Goal: Information Seeking & Learning: Learn about a topic

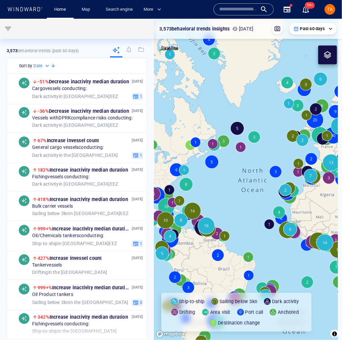
click at [36, 14] on div "Home Map Search engine More Name N/A IMO MMSI Call sign N/A Class N/A No positi…" at bounding box center [172, 9] width 332 height 19
click at [43, 10] on div "Home Map Search engine More" at bounding box center [108, 9] width 131 height 19
click at [41, 9] on icon at bounding box center [25, 9] width 36 height 4
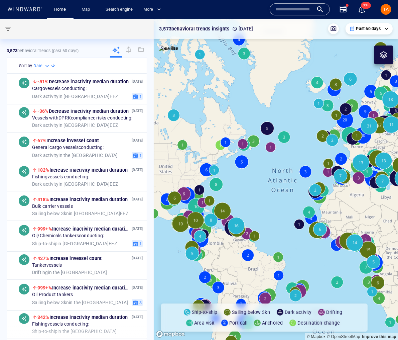
click at [24, 13] on div at bounding box center [25, 9] width 38 height 9
click at [27, 11] on icon at bounding box center [27, 9] width 2 height 4
click at [286, 8] on input "text" at bounding box center [294, 9] width 38 height 10
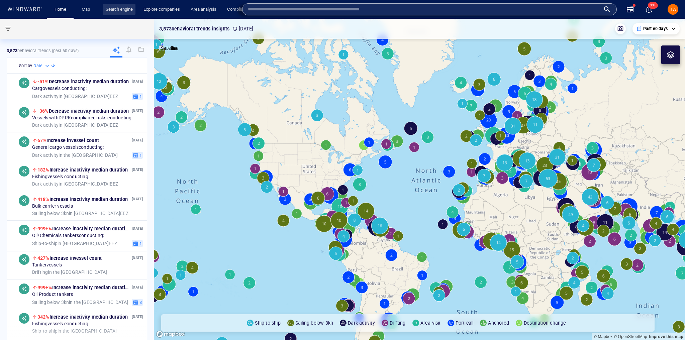
click at [128, 6] on link "Search engine" at bounding box center [119, 10] width 32 height 12
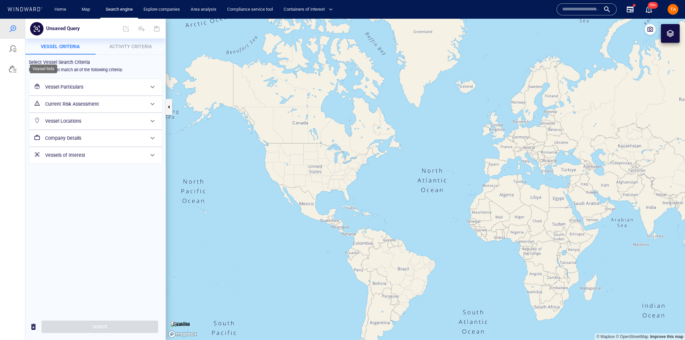
click at [14, 67] on div at bounding box center [13, 69] width 8 height 8
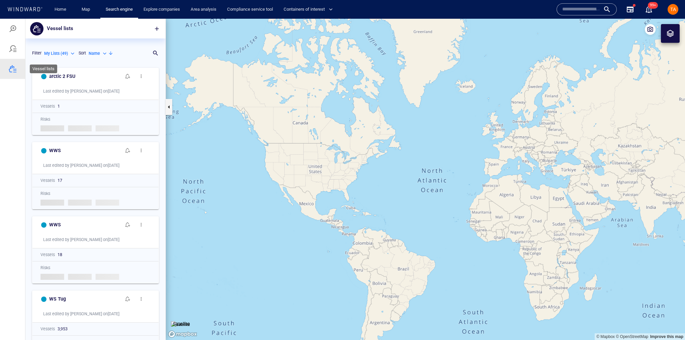
scroll to position [271, 136]
click at [157, 30] on span "button" at bounding box center [156, 28] width 7 height 7
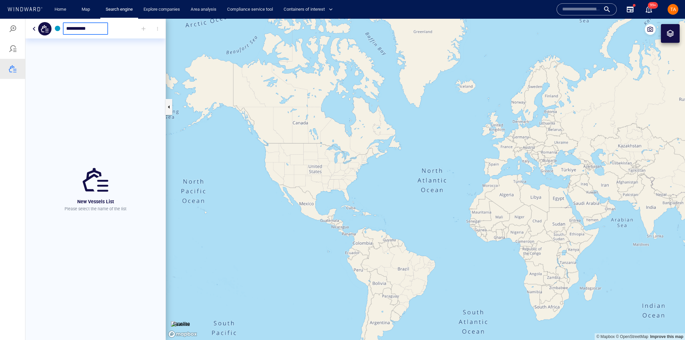
type input "**********"
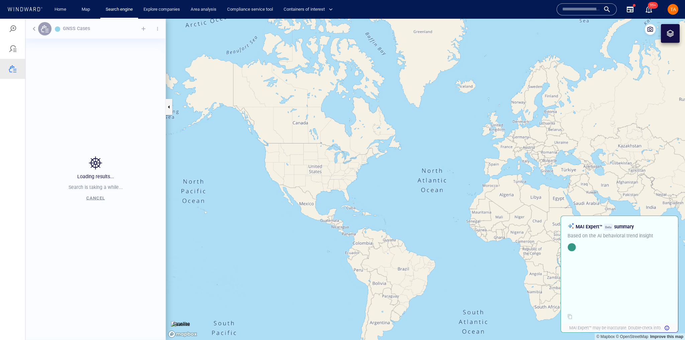
click at [147, 35] on div "Loading results... Search is taking a while... Cancel" at bounding box center [95, 179] width 140 height 321
click at [144, 32] on div "Loading results... Search is taking a while... Cancel" at bounding box center [95, 179] width 140 height 321
click at [145, 27] on div "Loading results... Search is taking a while... Cancel" at bounding box center [95, 179] width 140 height 321
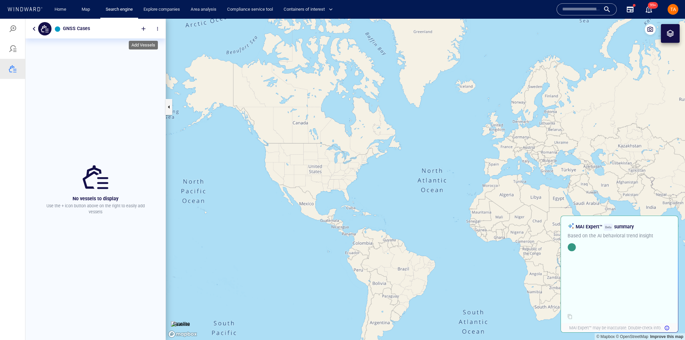
click at [145, 28] on div at bounding box center [143, 28] width 15 height 15
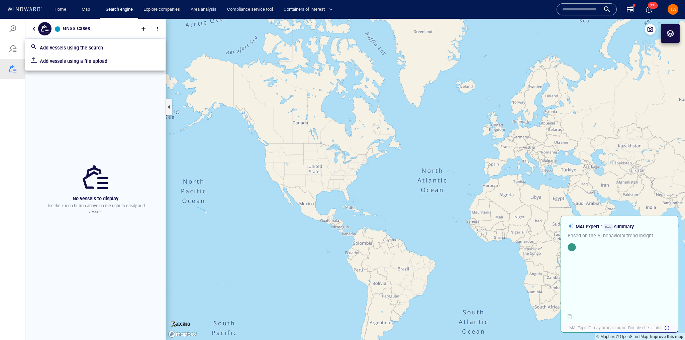
click at [111, 51] on p "Add vessels using the search" at bounding box center [100, 48] width 120 height 8
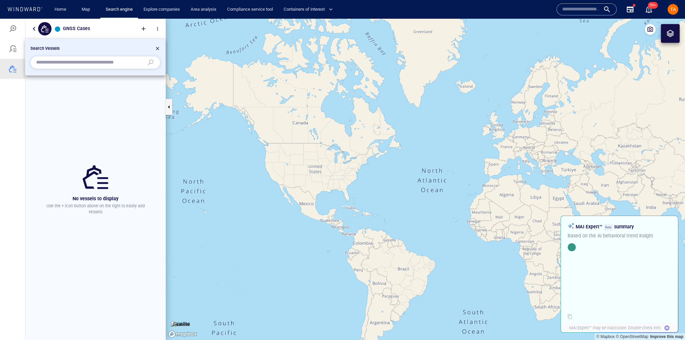
click at [121, 63] on input "text" at bounding box center [90, 63] width 108 height 10
click at [131, 62] on input "text" at bounding box center [90, 63] width 108 height 10
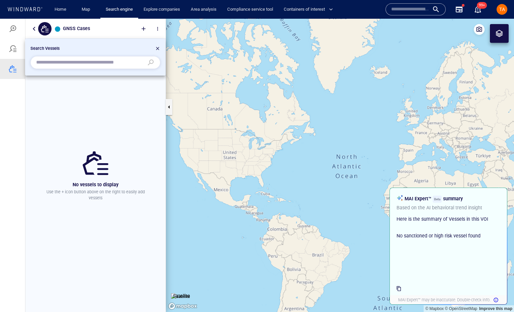
click at [127, 68] on div at bounding box center [95, 62] width 130 height 13
click at [130, 61] on input "text" at bounding box center [90, 63] width 108 height 10
paste input "**********"
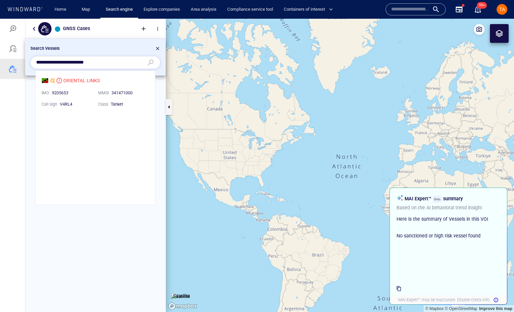
scroll to position [130, 115]
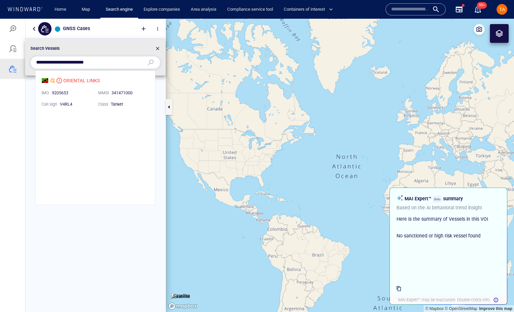
click at [100, 79] on li "ORIENTAL LINKS IMO 9205653 MMSI 341471000 Call sign V4RL4 Class Tanker" at bounding box center [95, 92] width 119 height 42
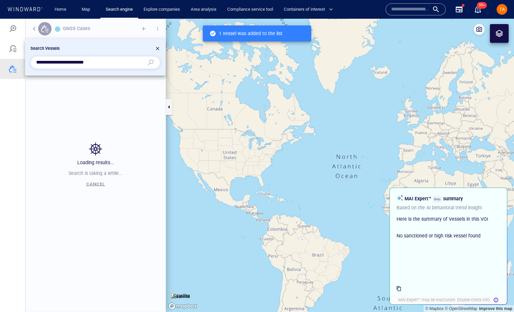
scroll to position [243, 136]
click at [133, 119] on div at bounding box center [257, 165] width 514 height 293
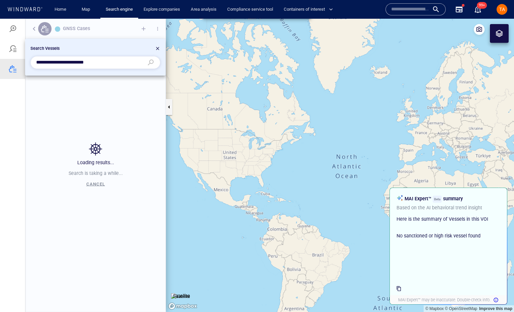
click at [99, 63] on input "**********" at bounding box center [90, 63] width 108 height 10
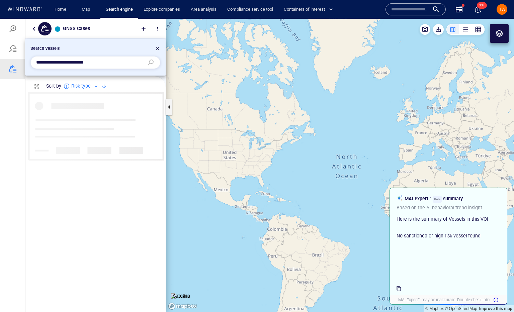
scroll to position [216, 136]
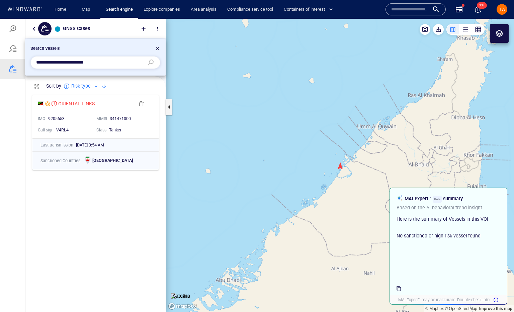
paste input "text"
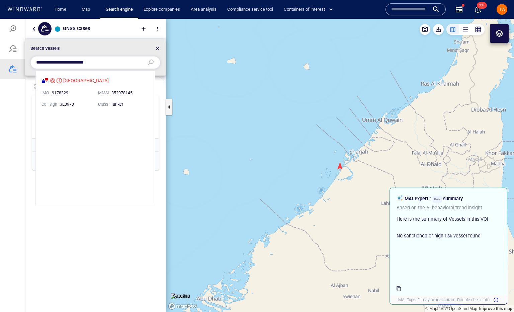
scroll to position [130, 115]
click at [96, 82] on li "JERSEY IMO 9178329 MMSI 352978145 Call sign 3E3973 Class Tanker" at bounding box center [95, 92] width 119 height 42
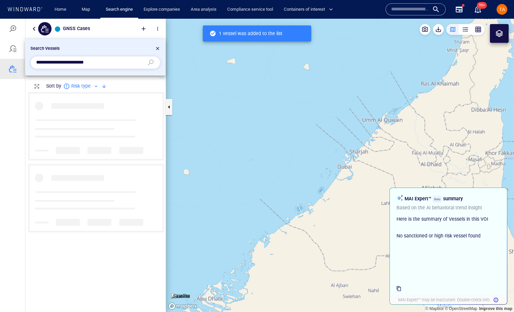
scroll to position [216, 136]
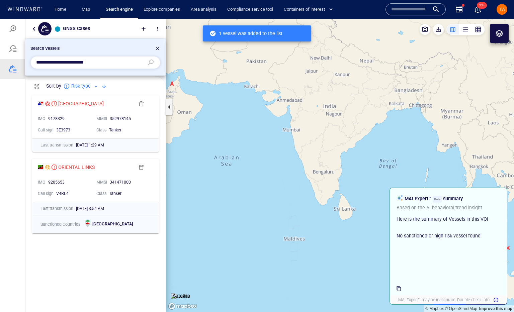
click at [123, 59] on input "**********" at bounding box center [90, 63] width 108 height 10
paste input "text"
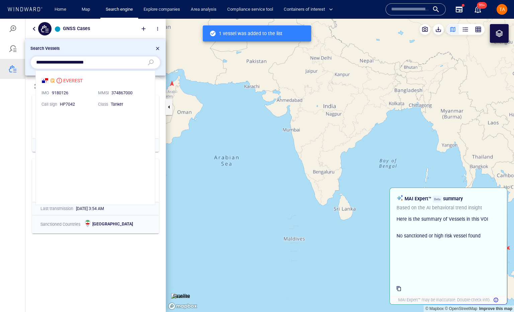
scroll to position [130, 115]
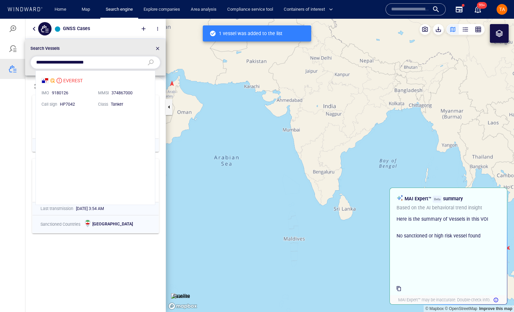
click at [87, 78] on li "EVEREST IMO 9180126 MMSI 374867000 Call sign HP7042 Class Tanker" at bounding box center [95, 92] width 119 height 42
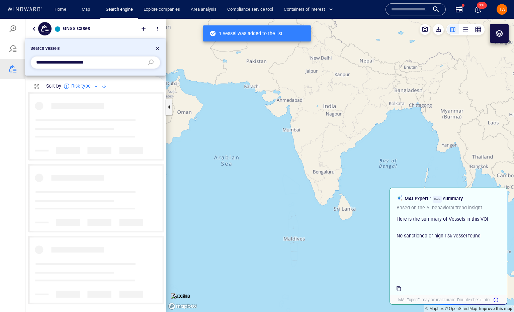
scroll to position [216, 136]
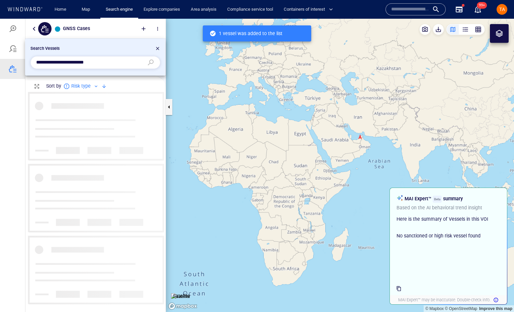
click at [139, 67] on input "**********" at bounding box center [90, 63] width 108 height 10
click at [136, 63] on input "**********" at bounding box center [90, 63] width 108 height 10
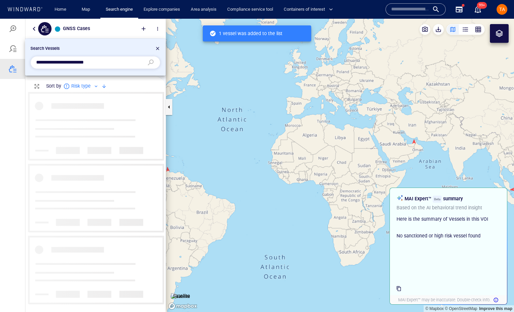
paste input "text"
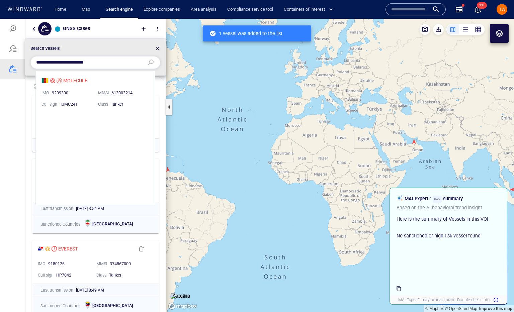
scroll to position [130, 115]
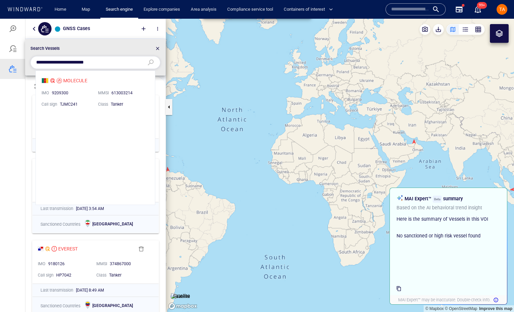
click at [71, 79] on li "MOLECULE IMO 9209300 MMSI 613003214 Call sign TJMC241 Class Tanker" at bounding box center [95, 92] width 119 height 42
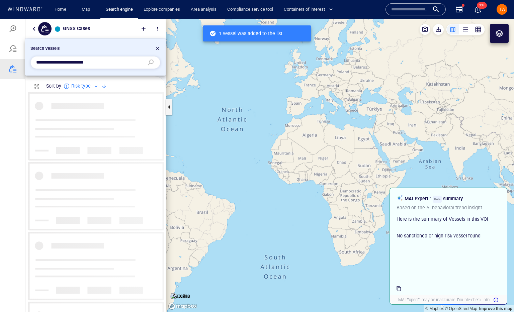
scroll to position [216, 136]
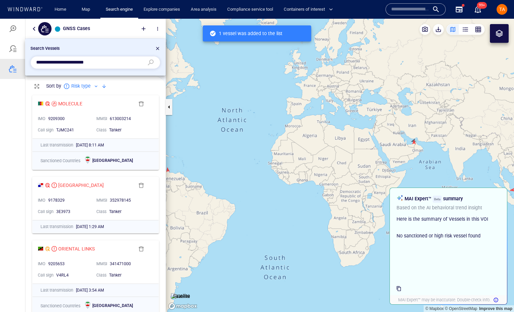
click at [137, 63] on input "**********" at bounding box center [90, 63] width 108 height 10
paste input "text"
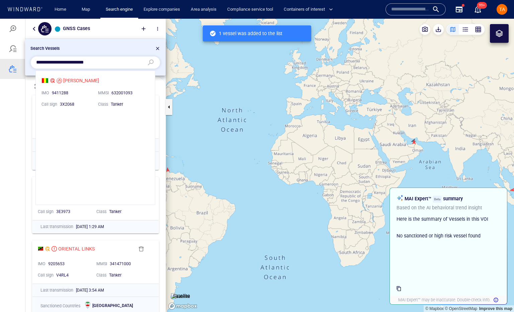
scroll to position [130, 115]
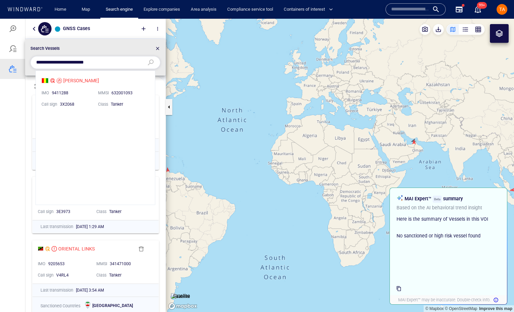
click at [105, 82] on li "M.T VELA IMO 9411288 MMSI 632001093 Call sign 3X2068 Class Tanker" at bounding box center [95, 92] width 119 height 42
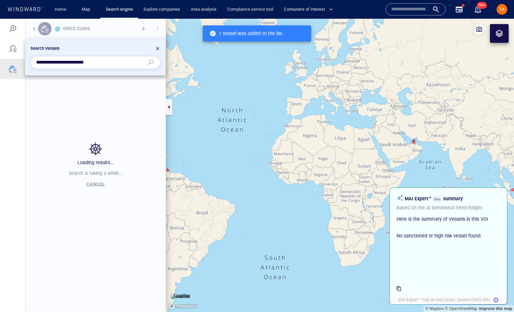
scroll to position [0, 0]
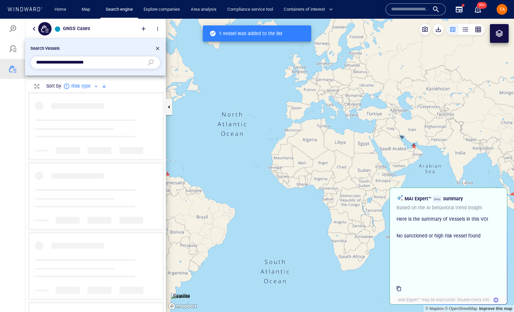
click at [126, 64] on input "**********" at bounding box center [90, 63] width 108 height 10
paste input "text"
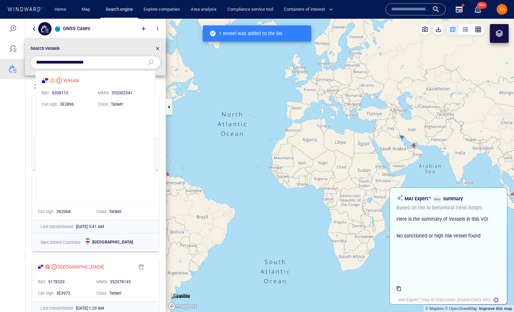
click at [85, 81] on li "YUHAN IMO 9208112 MMSI 352002541 Call sign 3E3896 Class Tanker" at bounding box center [95, 92] width 119 height 42
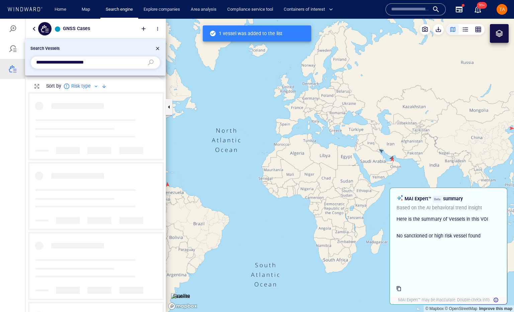
click at [131, 63] on input "**********" at bounding box center [90, 63] width 108 height 10
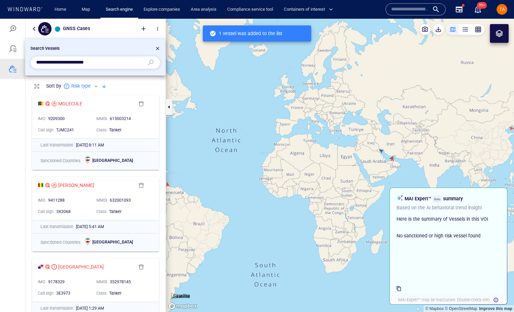
click at [84, 65] on input "**********" at bounding box center [90, 63] width 108 height 10
paste input "text"
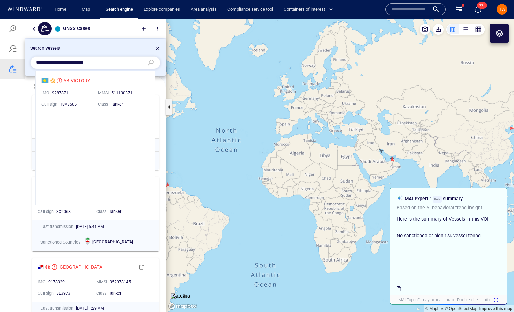
click at [114, 81] on li "AB VICTORY IMO 9287871 MMSI 511100371 Call sign T8A3505 Class Tanker" at bounding box center [95, 92] width 119 height 42
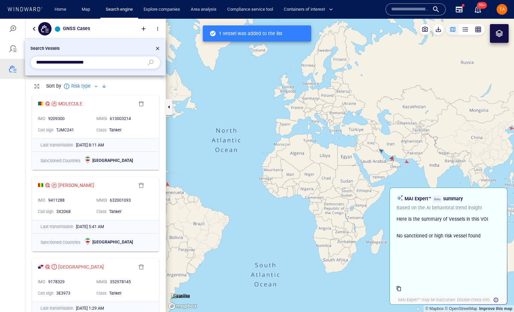
click at [128, 62] on input "**********" at bounding box center [90, 63] width 108 height 10
paste input "text"
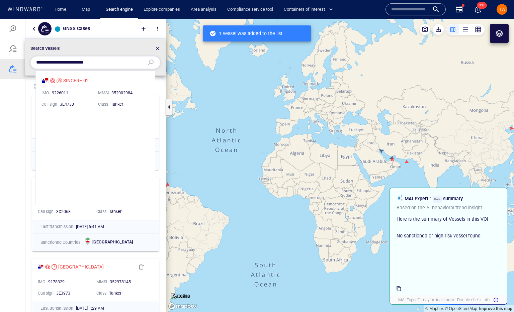
click at [110, 82] on li "SINCERE 02 IMO 9226011 MMSI 352002984 Call sign 3E4733 Class Tanker" at bounding box center [95, 92] width 119 height 42
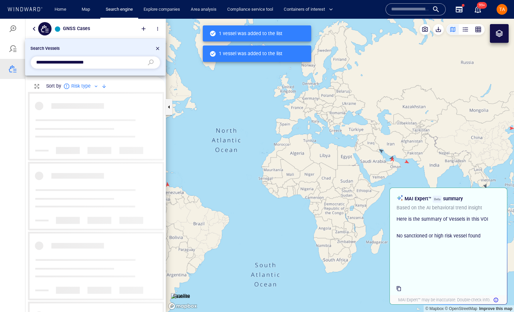
click at [139, 62] on input "**********" at bounding box center [90, 63] width 108 height 10
paste input "text"
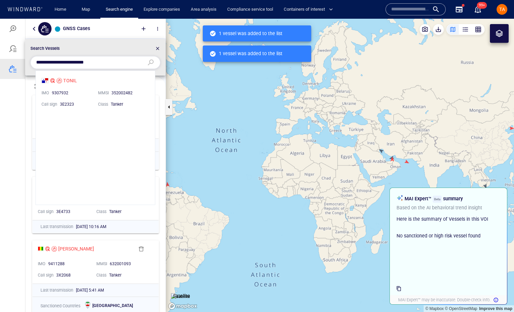
click at [90, 81] on li "TONIL IMO 9307932 MMSI 352002482 Call sign 3E2323 Class Tanker" at bounding box center [95, 92] width 119 height 42
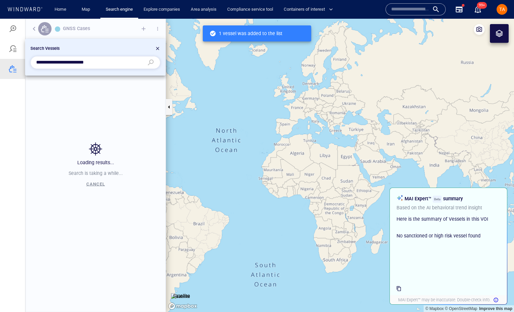
click at [122, 59] on input "**********" at bounding box center [90, 63] width 108 height 10
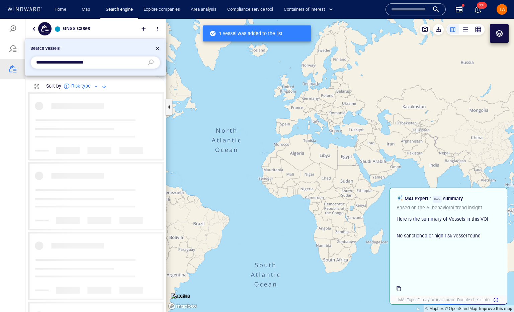
paste input "text"
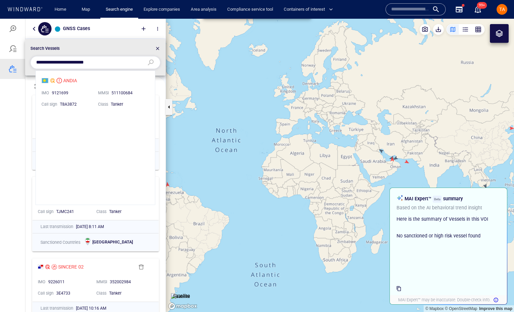
type input "**********"
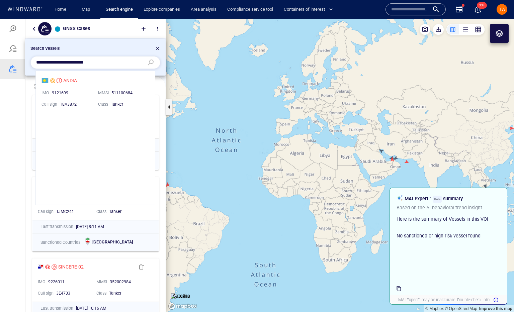
click at [112, 83] on li "ANDIA IMO 9121699 MMSI 511100684 Call sign T8A3872 Class Tanker" at bounding box center [95, 92] width 119 height 42
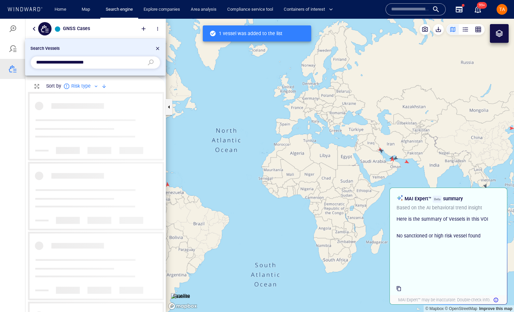
click at [156, 47] on div at bounding box center [157, 49] width 5 height 8
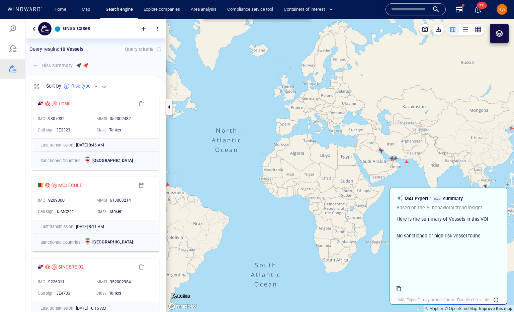
click at [37, 67] on button "button" at bounding box center [35, 66] width 8 height 8
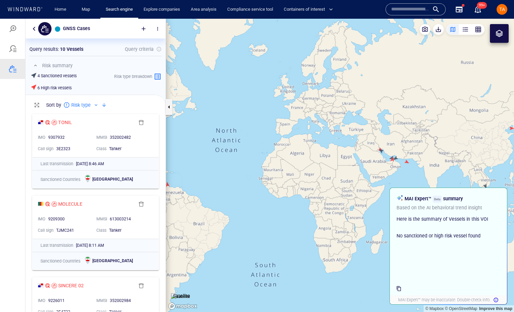
click at [85, 107] on p "Risk type" at bounding box center [80, 105] width 19 height 8
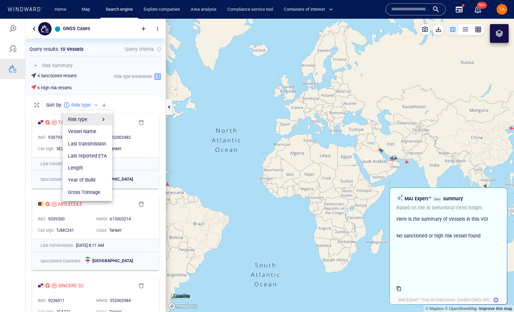
click at [109, 103] on div at bounding box center [257, 165] width 514 height 293
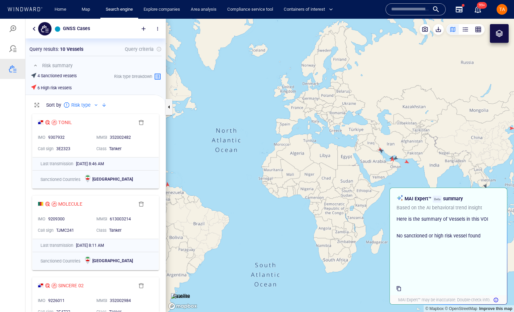
click at [102, 108] on div "Risk type Vessel Name Last transmission Last reported ETA Length Year of Build …" at bounding box center [257, 165] width 514 height 293
click at [104, 106] on div at bounding box center [104, 105] width 8 height 8
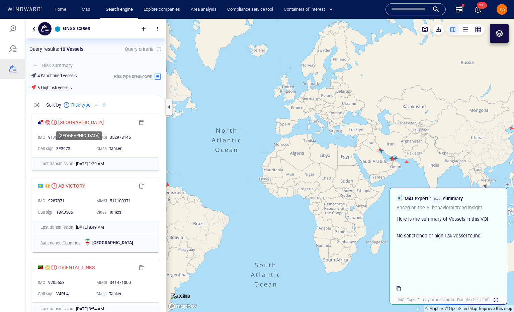
click at [70, 118] on div "JERSEY" at bounding box center [85, 122] width 99 height 11
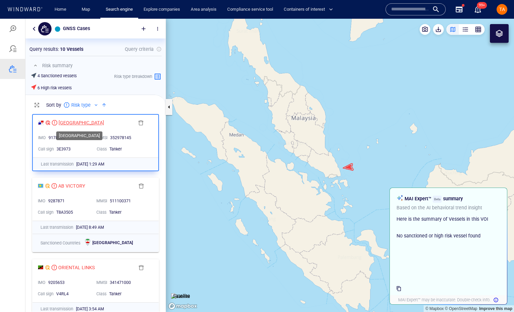
click at [70, 121] on div "JERSEY" at bounding box center [81, 123] width 45 height 8
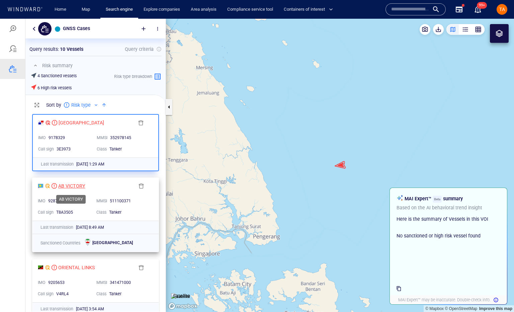
click at [77, 187] on div "AB VICTORY" at bounding box center [71, 186] width 27 height 8
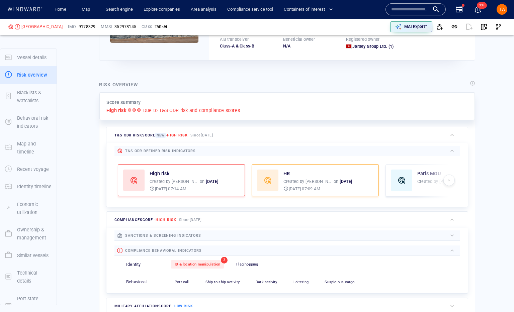
scroll to position [17, 0]
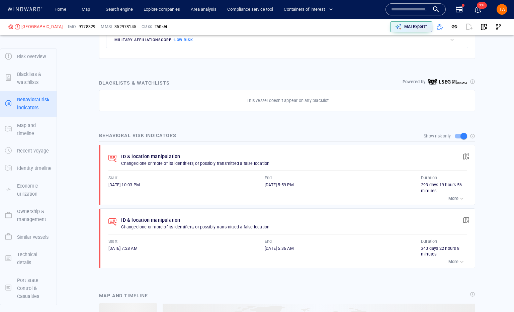
scroll to position [374, 0]
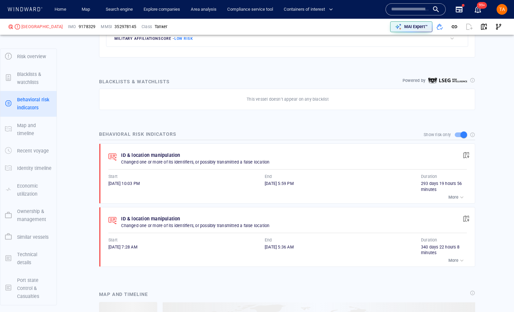
click at [448, 191] on div "293 days 19 hours 56 minutes" at bounding box center [444, 187] width 46 height 12
click at [452, 194] on p "More" at bounding box center [453, 197] width 10 height 6
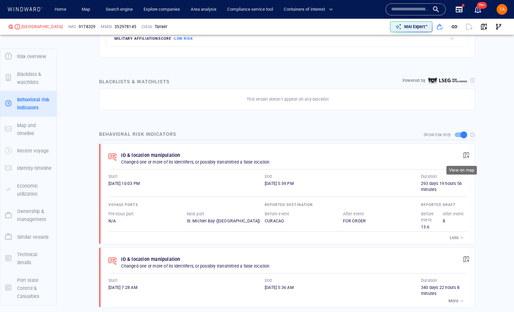
click at [461, 158] on button "button" at bounding box center [465, 155] width 15 height 15
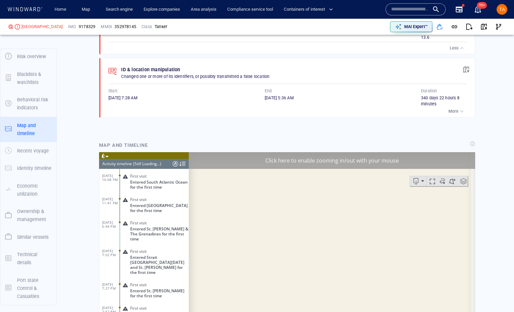
scroll to position [37, 0]
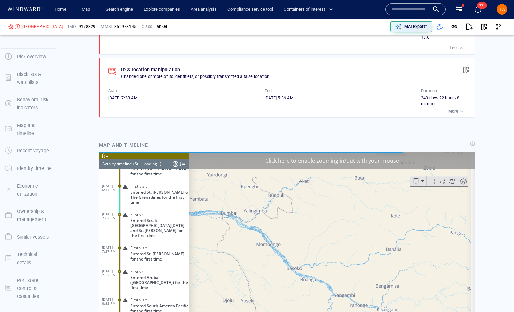
drag, startPoint x: 357, startPoint y: 248, endPoint x: 359, endPoint y: 214, distance: 34.5
click at [359, 214] on canvas "Map" at bounding box center [330, 255] width 282 height 207
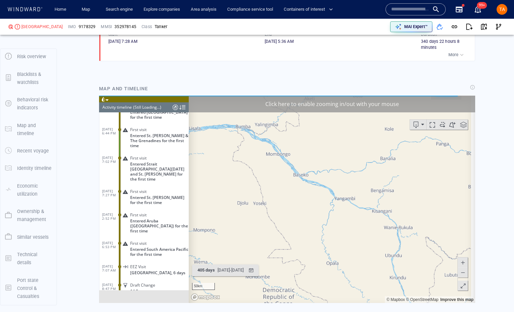
scroll to position [564, 0]
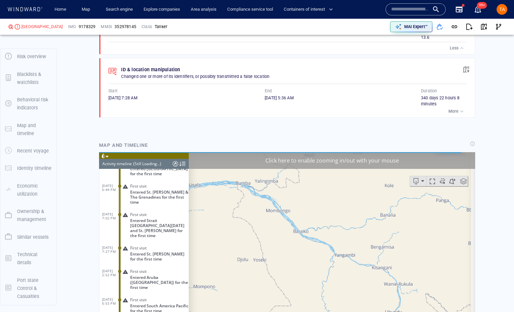
click at [367, 158] on div "Click here to enable zooming in/out with your mouse" at bounding box center [332, 160] width 286 height 17
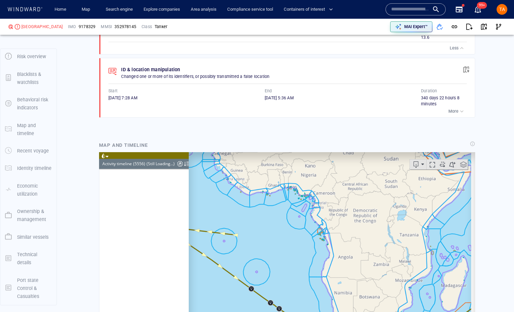
scroll to position [101984, 0]
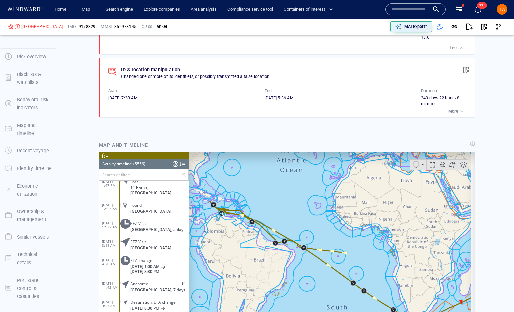
drag, startPoint x: 310, startPoint y: 271, endPoint x: 310, endPoint y: 246, distance: 25.4
click at [382, 292] on canvas "Map" at bounding box center [330, 255] width 282 height 207
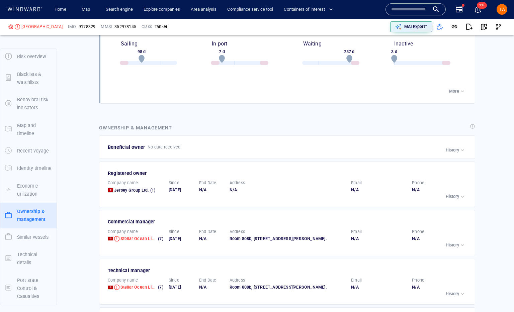
scroll to position [1206, 0]
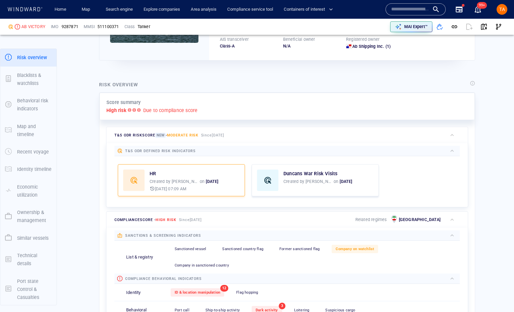
scroll to position [241, 0]
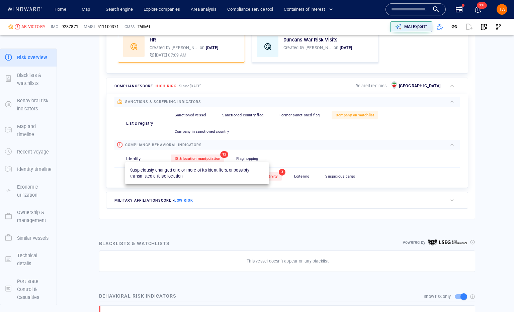
click at [213, 159] on span "ID & location manipulation" at bounding box center [197, 158] width 45 height 4
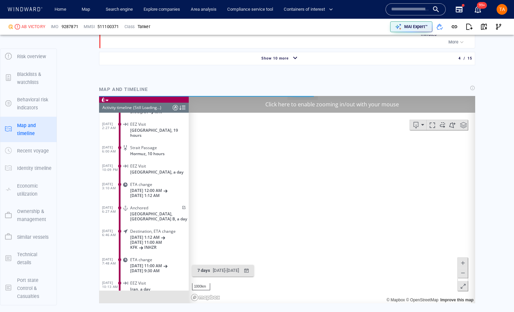
scroll to position [2788, 0]
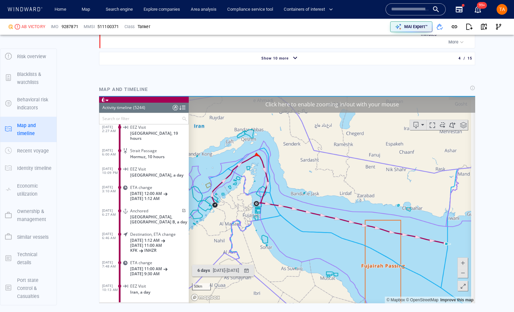
scroll to position [96233, 0]
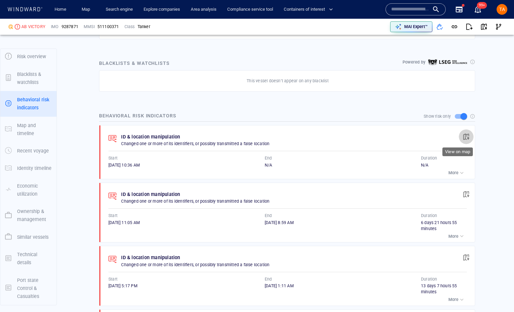
click at [462, 138] on span "button" at bounding box center [465, 136] width 7 height 7
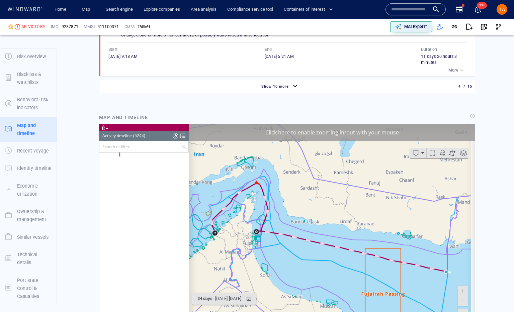
scroll to position [95947, 0]
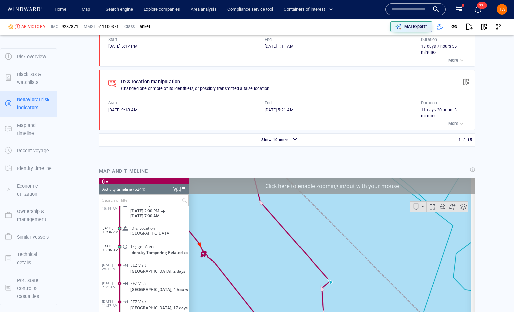
scroll to position [741, 0]
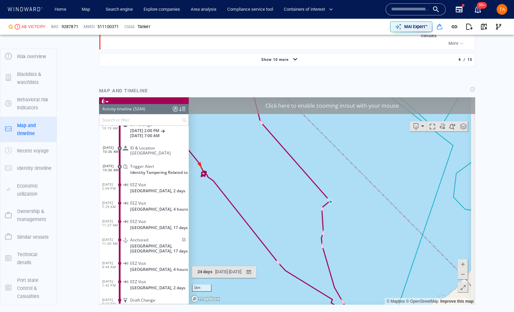
click at [296, 109] on div "Click here to enable zooming in/out with your mouse" at bounding box center [332, 105] width 286 height 17
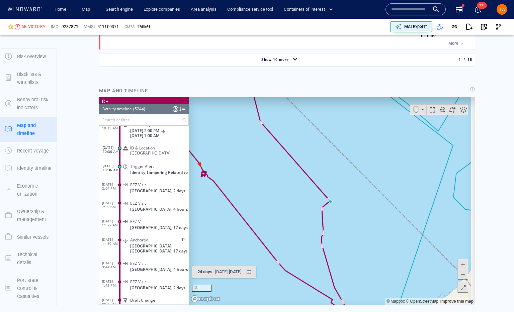
drag, startPoint x: 210, startPoint y: 181, endPoint x: 223, endPoint y: 193, distance: 18.0
click at [225, 196] on canvas "Map" at bounding box center [330, 200] width 282 height 207
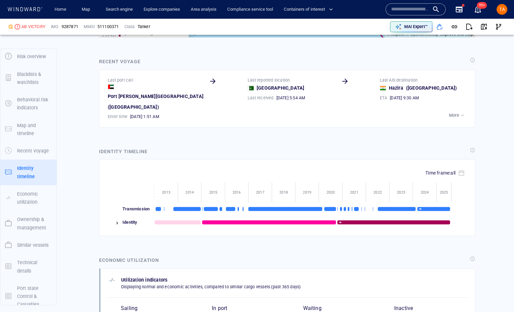
scroll to position [848, 0]
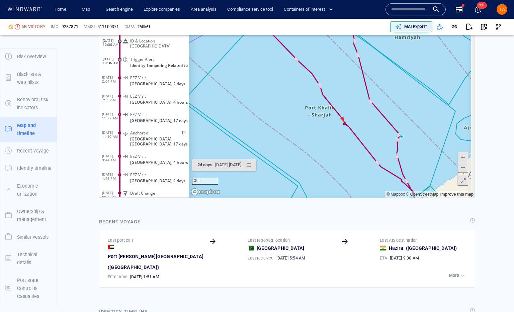
drag, startPoint x: 404, startPoint y: 132, endPoint x: 313, endPoint y: 133, distance: 90.6
click at [313, 133] on canvas "Map" at bounding box center [330, 94] width 282 height 207
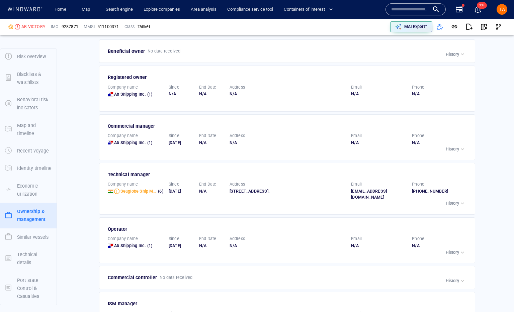
scroll to position [1371, 0]
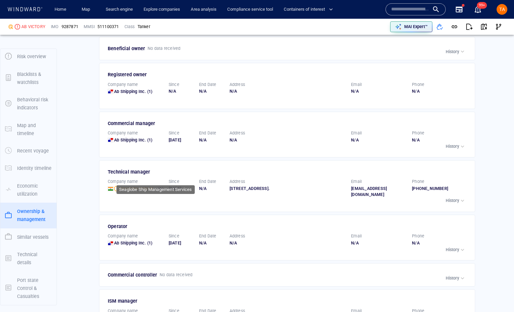
click at [148, 186] on span "Seaglobe Ship Management Services" at bounding box center [156, 188] width 73 height 5
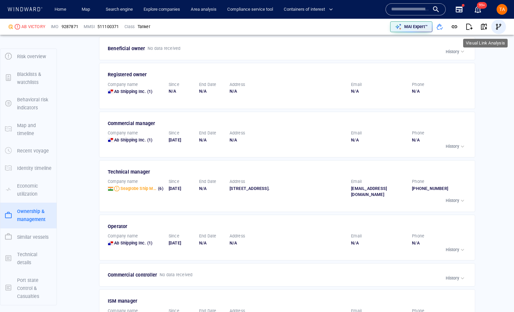
click at [497, 29] on span "button" at bounding box center [498, 26] width 7 height 7
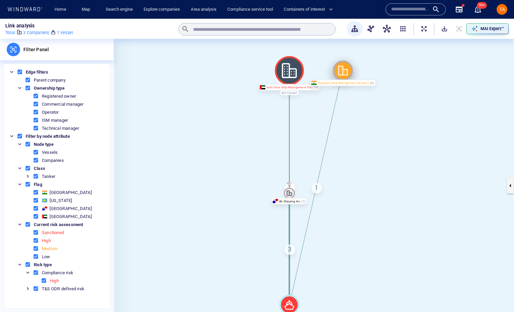
click at [345, 80] on div "Seaglobe Ship Management Services" at bounding box center [343, 83] width 66 height 7
click at [341, 71] on icon at bounding box center [343, 71] width 20 height 20
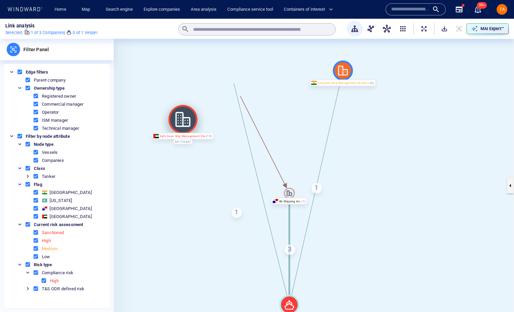
drag, startPoint x: 277, startPoint y: 70, endPoint x: 171, endPoint y: 119, distance: 117.0
click at [171, 119] on icon at bounding box center [182, 119] width 29 height 29
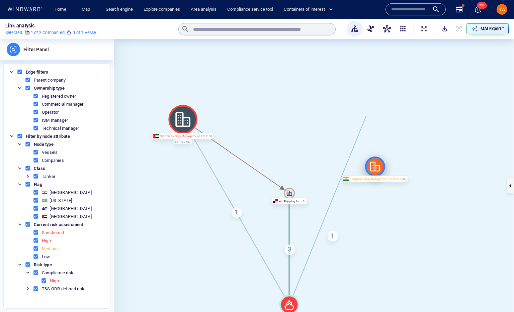
drag, startPoint x: 345, startPoint y: 73, endPoint x: 381, endPoint y: 169, distance: 103.3
click at [379, 169] on icon at bounding box center [375, 166] width 10 height 10
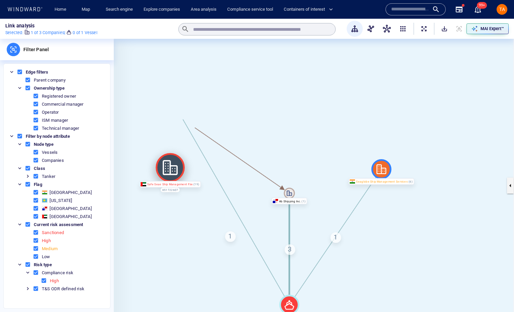
drag, startPoint x: 184, startPoint y: 117, endPoint x: 173, endPoint y: 170, distance: 53.8
click at [173, 170] on icon at bounding box center [169, 167] width 15 height 15
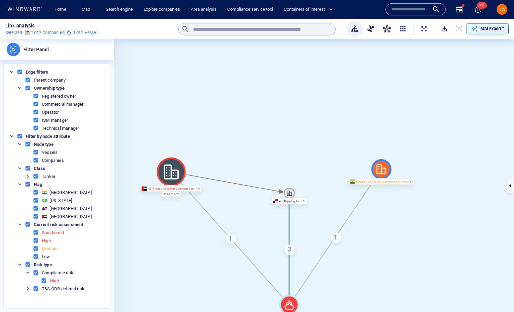
drag, startPoint x: 339, startPoint y: 241, endPoint x: 361, endPoint y: 240, distance: 22.4
click at [361, 243] on div "AB VICTORY 9287871 Ab Shipping Inc. Safe Seas Ship Management Fze 851722607 Sea…" at bounding box center [314, 185] width 400 height 293
drag, startPoint x: 385, startPoint y: 175, endPoint x: 386, endPoint y: 178, distance: 3.5
click at [386, 178] on icon at bounding box center [384, 181] width 20 height 20
